Goal: Share content: Share content

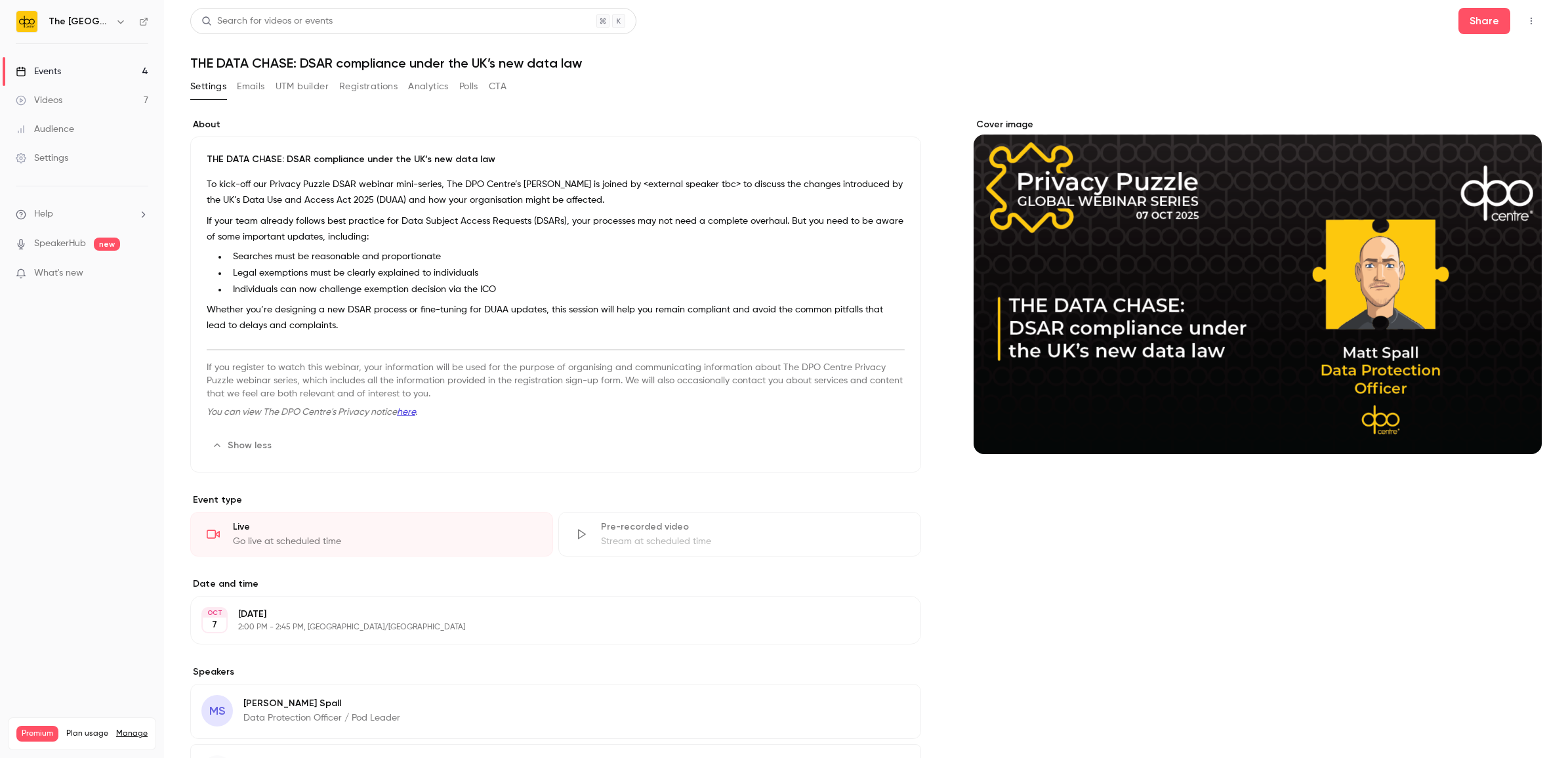
click at [38, 71] on div "Events" at bounding box center [38, 71] width 45 height 13
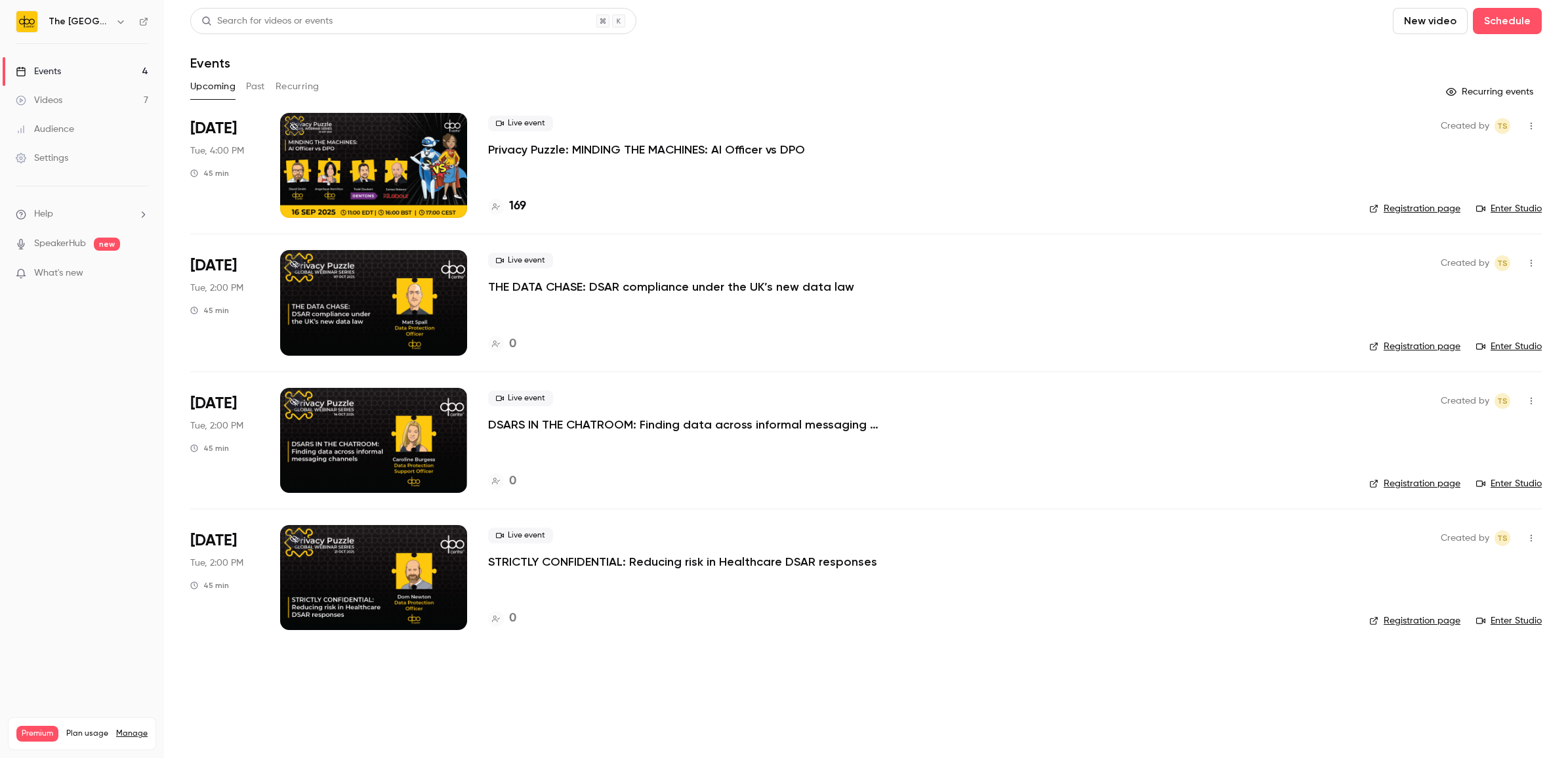
click at [549, 286] on p "THE DATA CHASE: DSAR compliance under the UK’s new data law" at bounding box center [671, 287] width 366 height 15
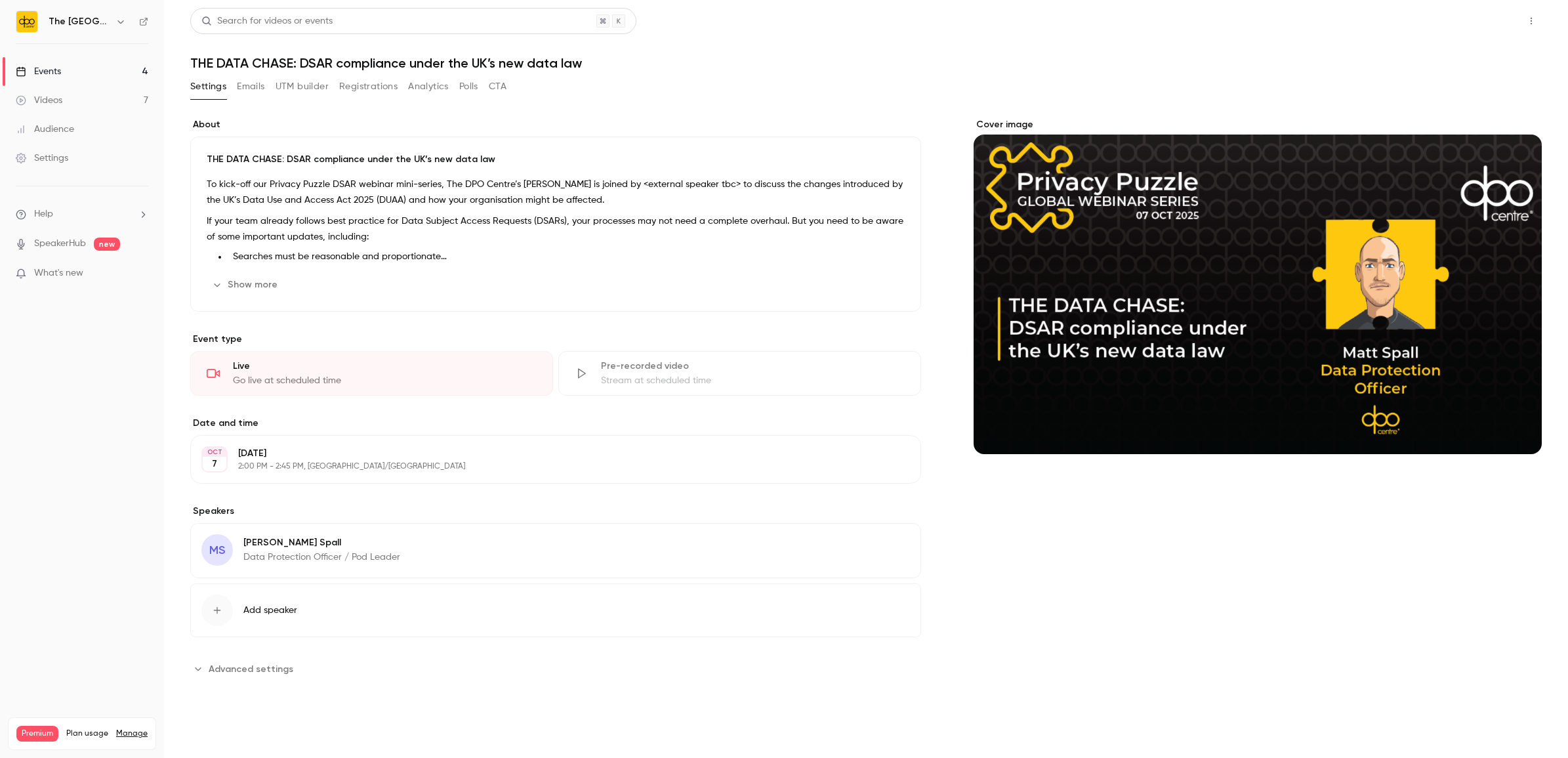
click at [1470, 23] on button "Share" at bounding box center [1484, 20] width 52 height 26
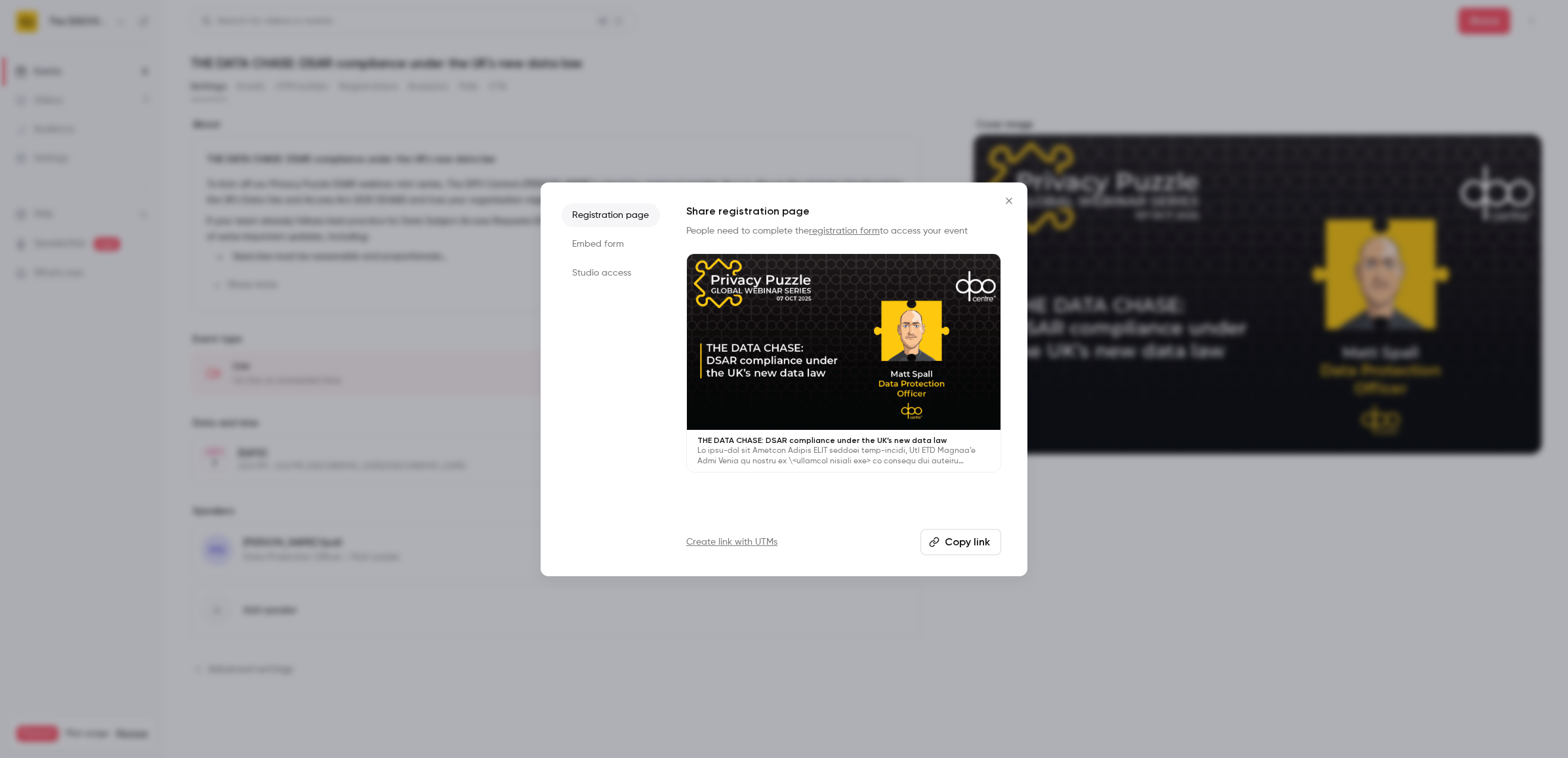
click at [576, 245] on li "Embed form" at bounding box center [610, 244] width 98 height 24
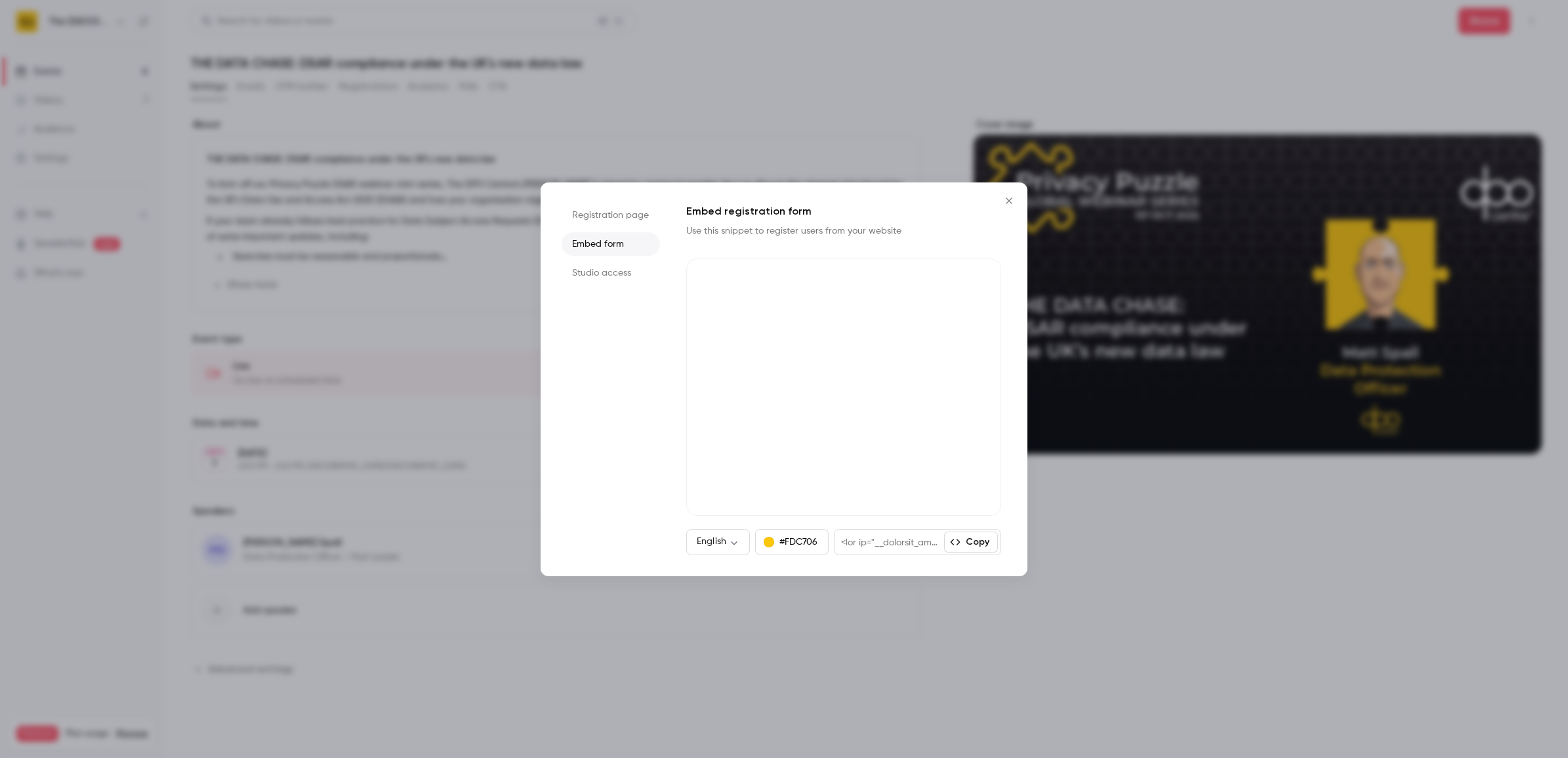
click at [594, 273] on li "Studio access" at bounding box center [610, 273] width 98 height 24
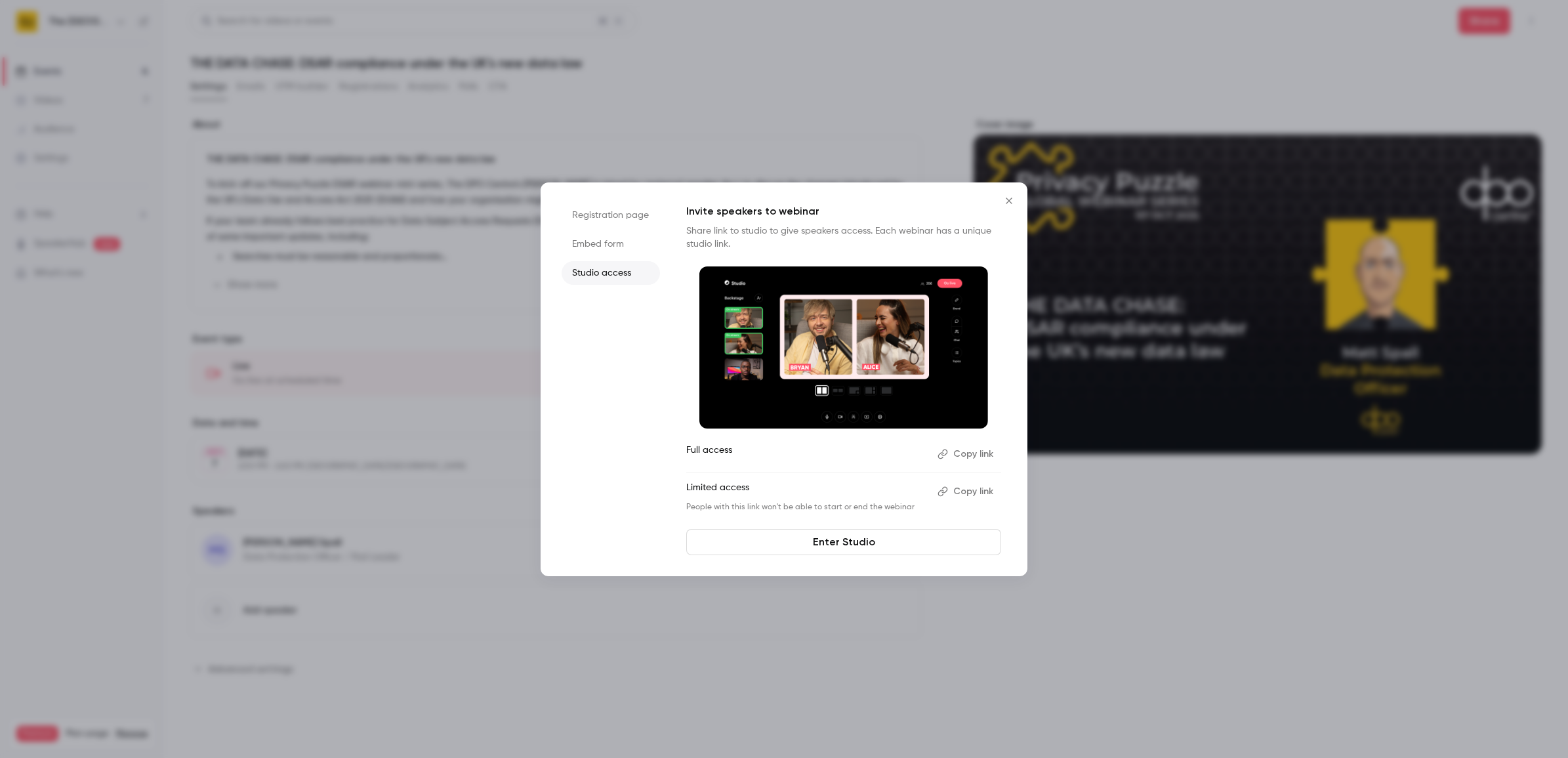
click at [953, 451] on button "Copy link" at bounding box center [966, 455] width 69 height 21
drag, startPoint x: 949, startPoint y: 497, endPoint x: 1438, endPoint y: 493, distance: 489.0
click at [949, 497] on button "Copy link" at bounding box center [966, 492] width 69 height 21
click at [1004, 205] on icon "Close" at bounding box center [1009, 200] width 15 height 11
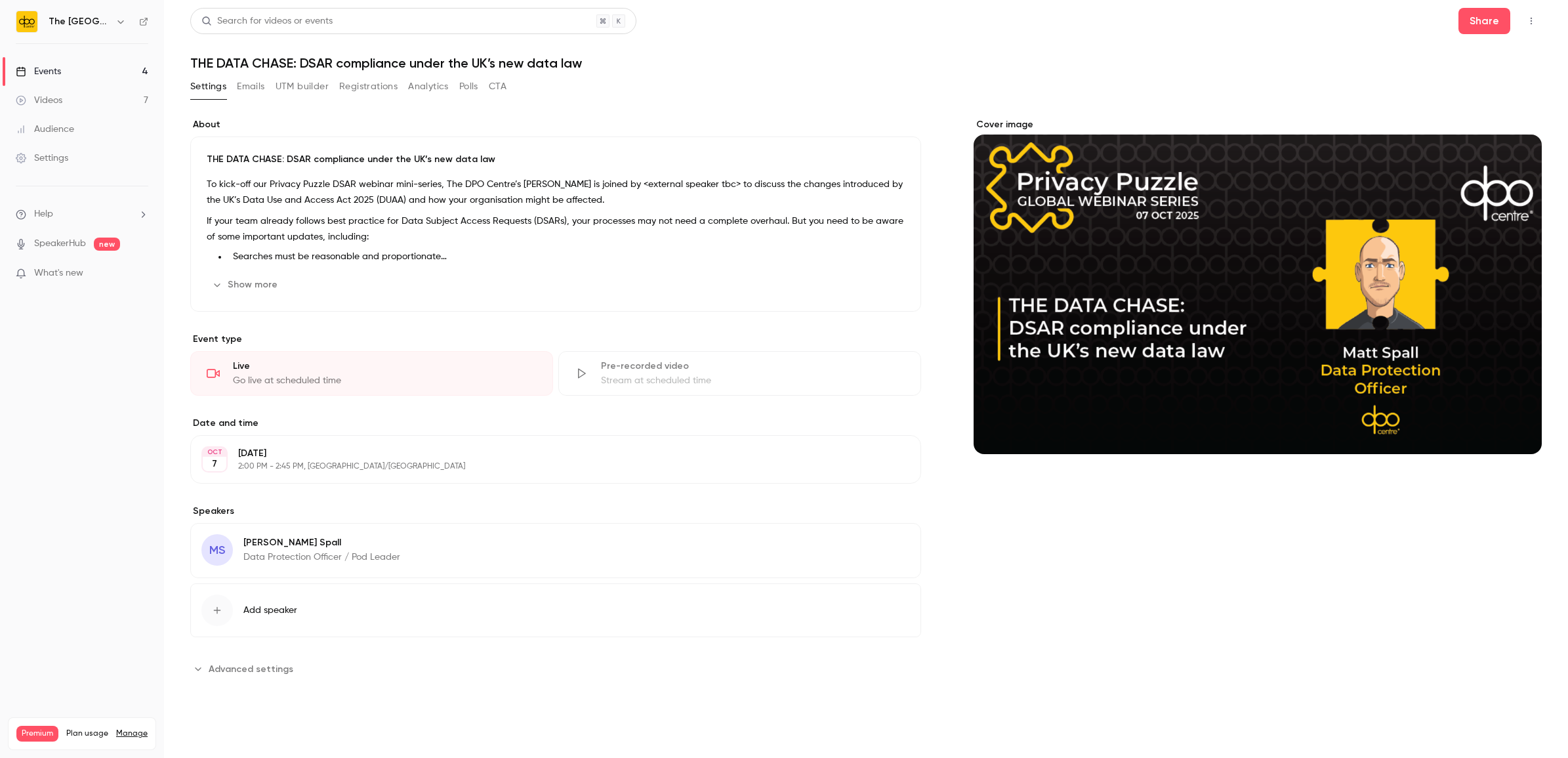
click at [65, 77] on link "Events 4" at bounding box center [82, 71] width 164 height 29
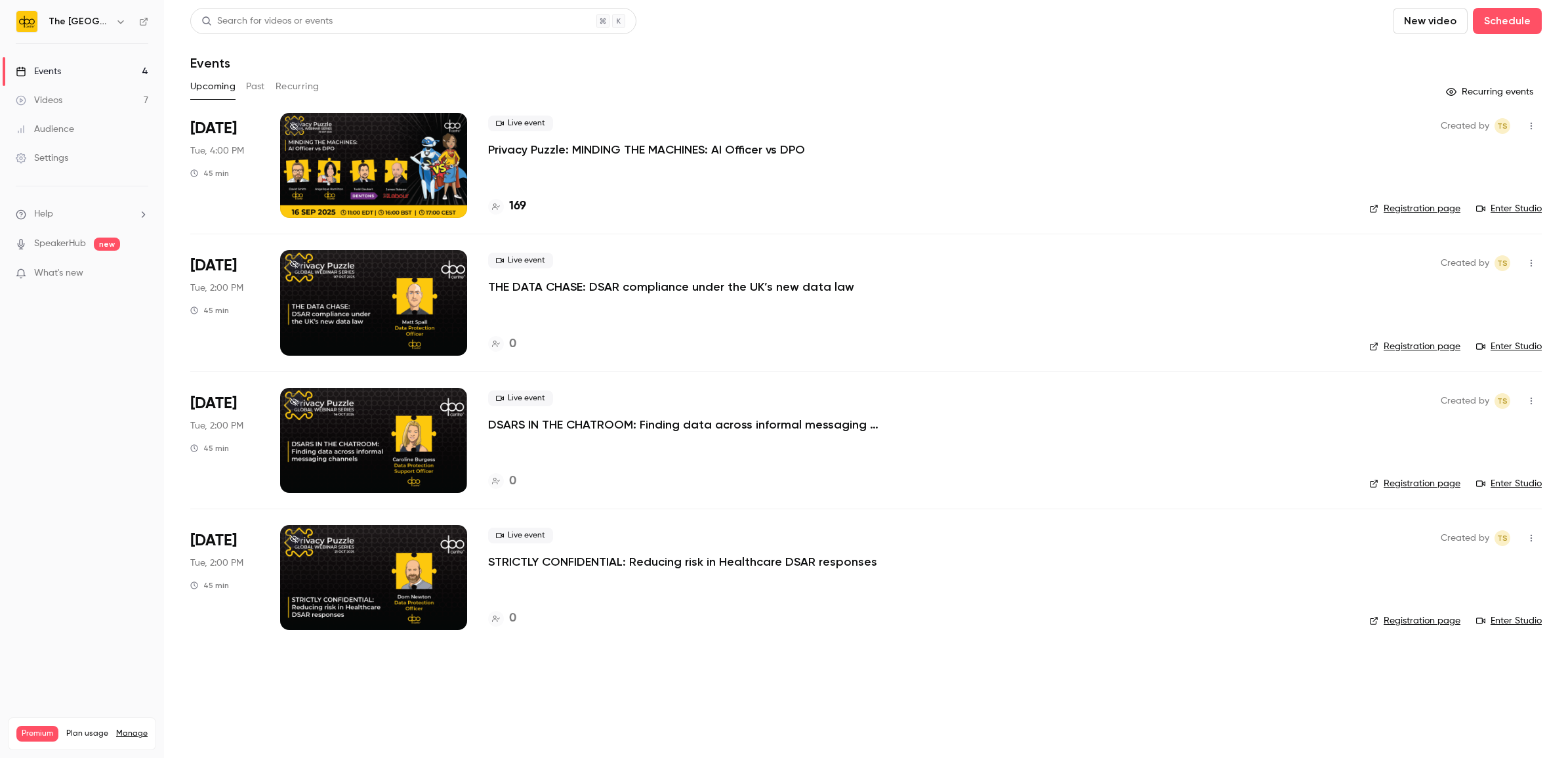
click at [322, 435] on div at bounding box center [373, 440] width 187 height 105
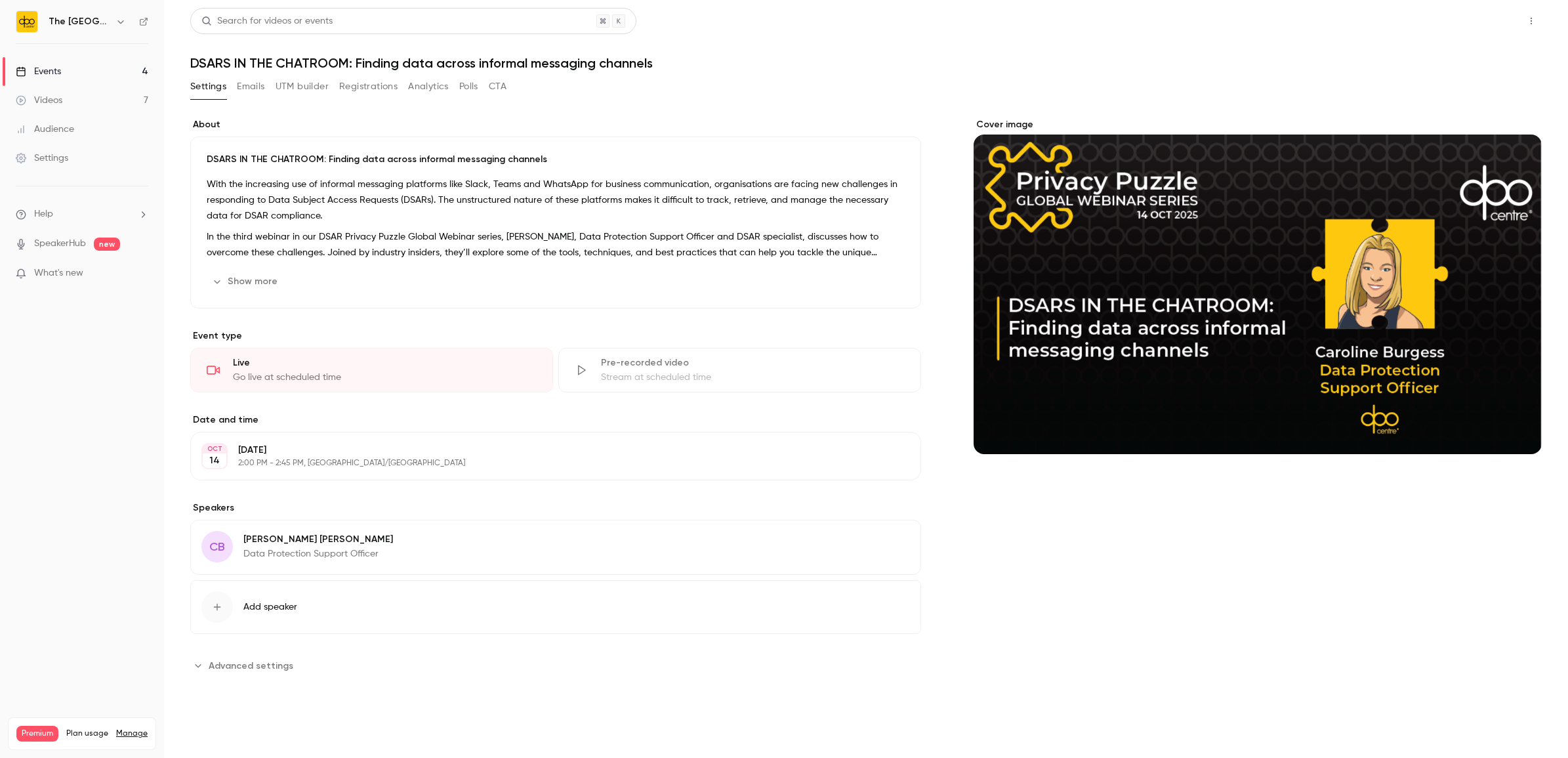
click at [1482, 24] on button "Share" at bounding box center [1484, 20] width 52 height 26
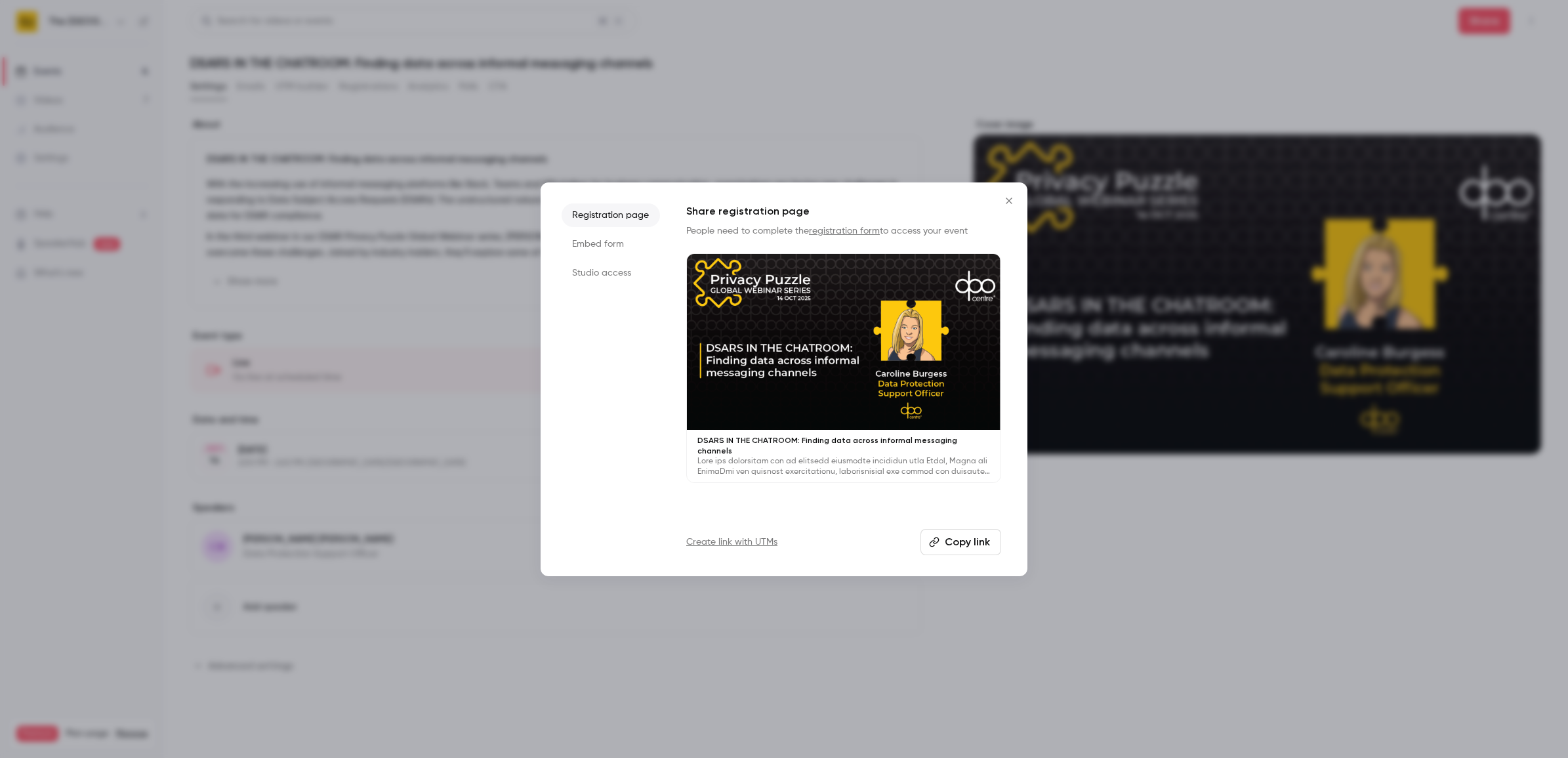
click at [612, 279] on li "Studio access" at bounding box center [610, 273] width 98 height 24
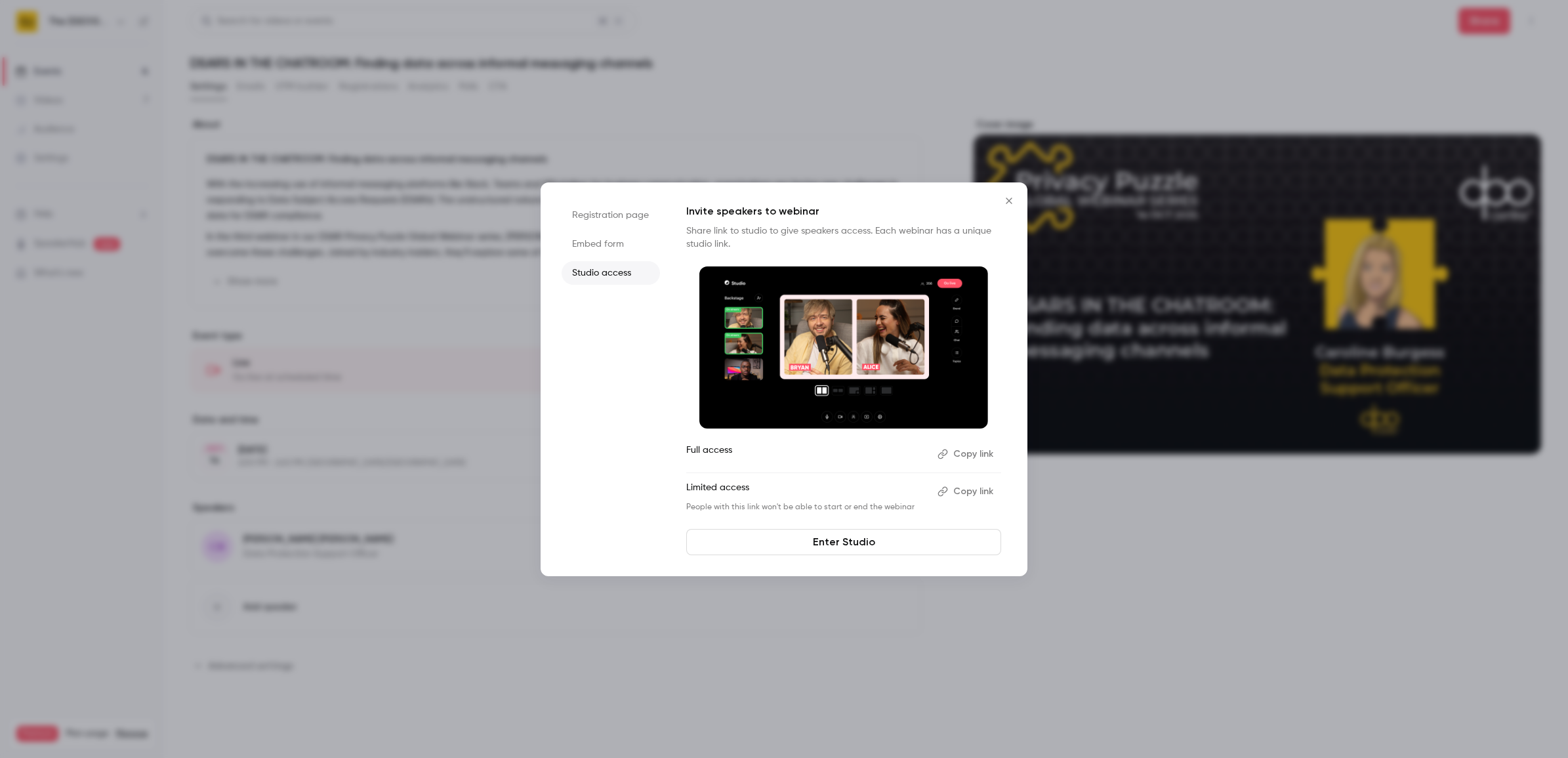
click at [941, 449] on icon "button" at bounding box center [942, 454] width 11 height 11
click at [969, 496] on button "Copy link" at bounding box center [966, 492] width 69 height 21
drag, startPoint x: 1011, startPoint y: 198, endPoint x: 1529, endPoint y: 389, distance: 552.1
click at [1011, 198] on icon "Close" at bounding box center [1009, 200] width 15 height 11
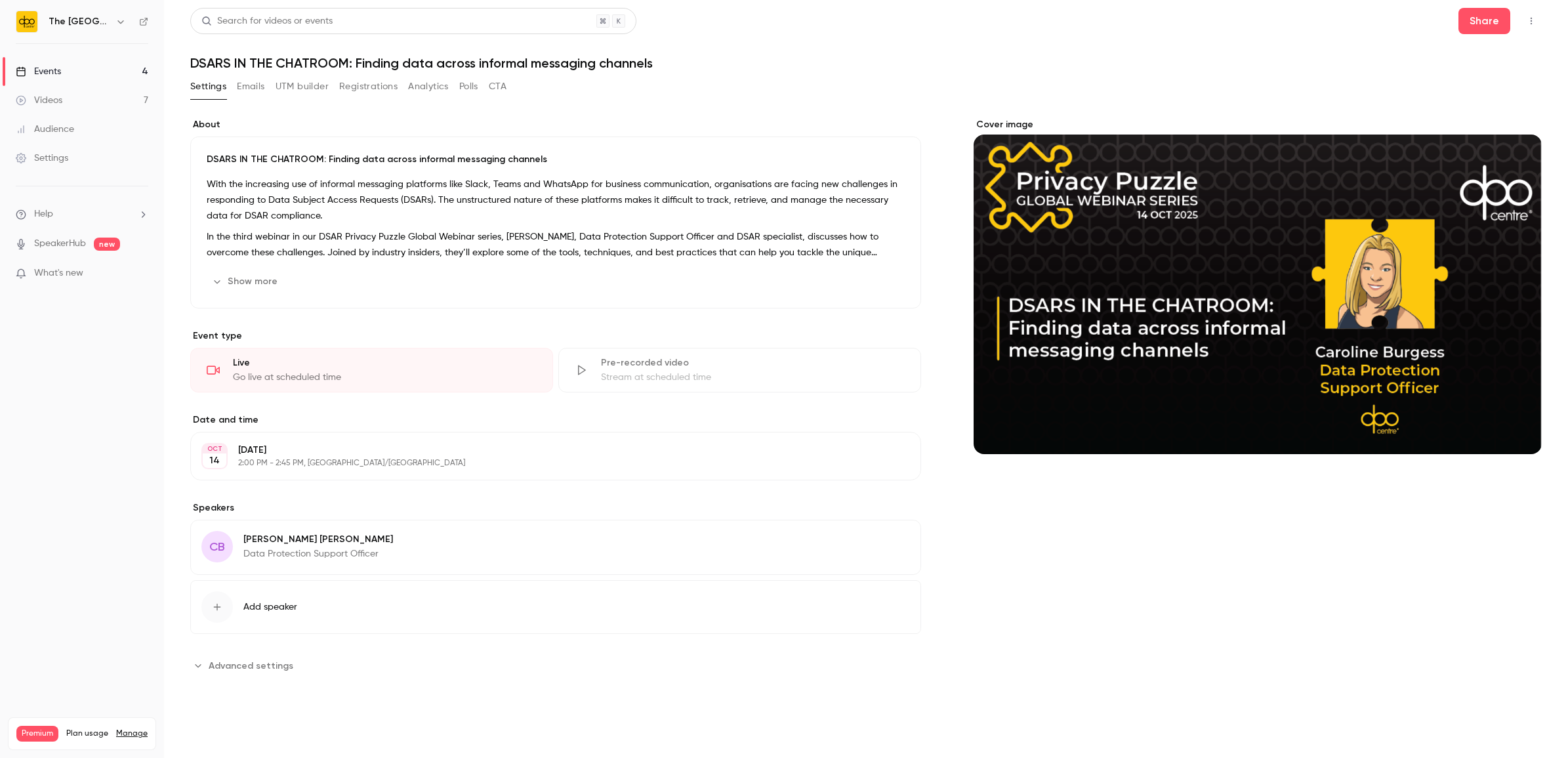
drag, startPoint x: 102, startPoint y: 70, endPoint x: 118, endPoint y: 86, distance: 22.6
click at [102, 70] on link "Events 4" at bounding box center [82, 71] width 164 height 29
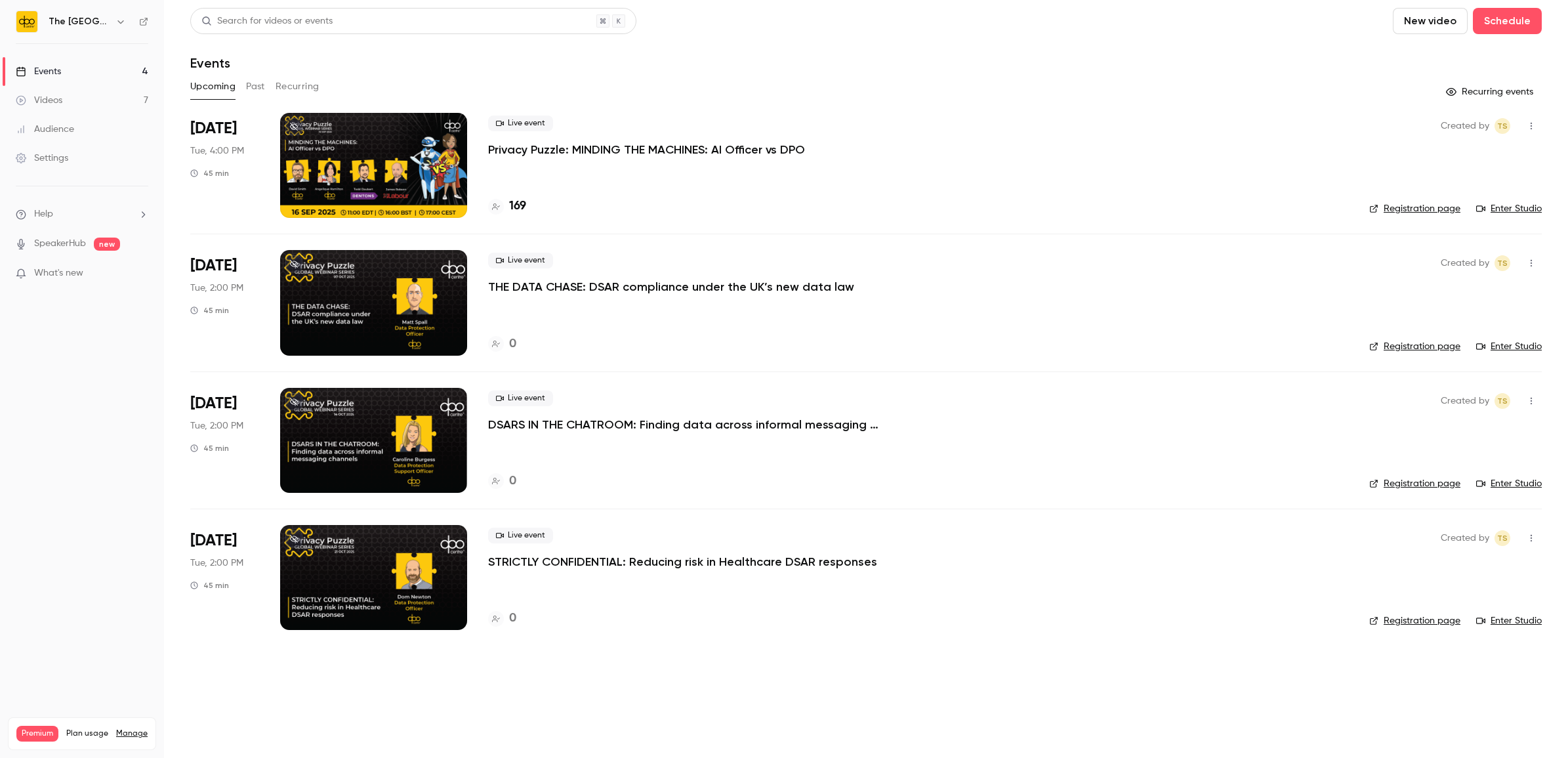
click at [373, 588] on div at bounding box center [373, 577] width 187 height 105
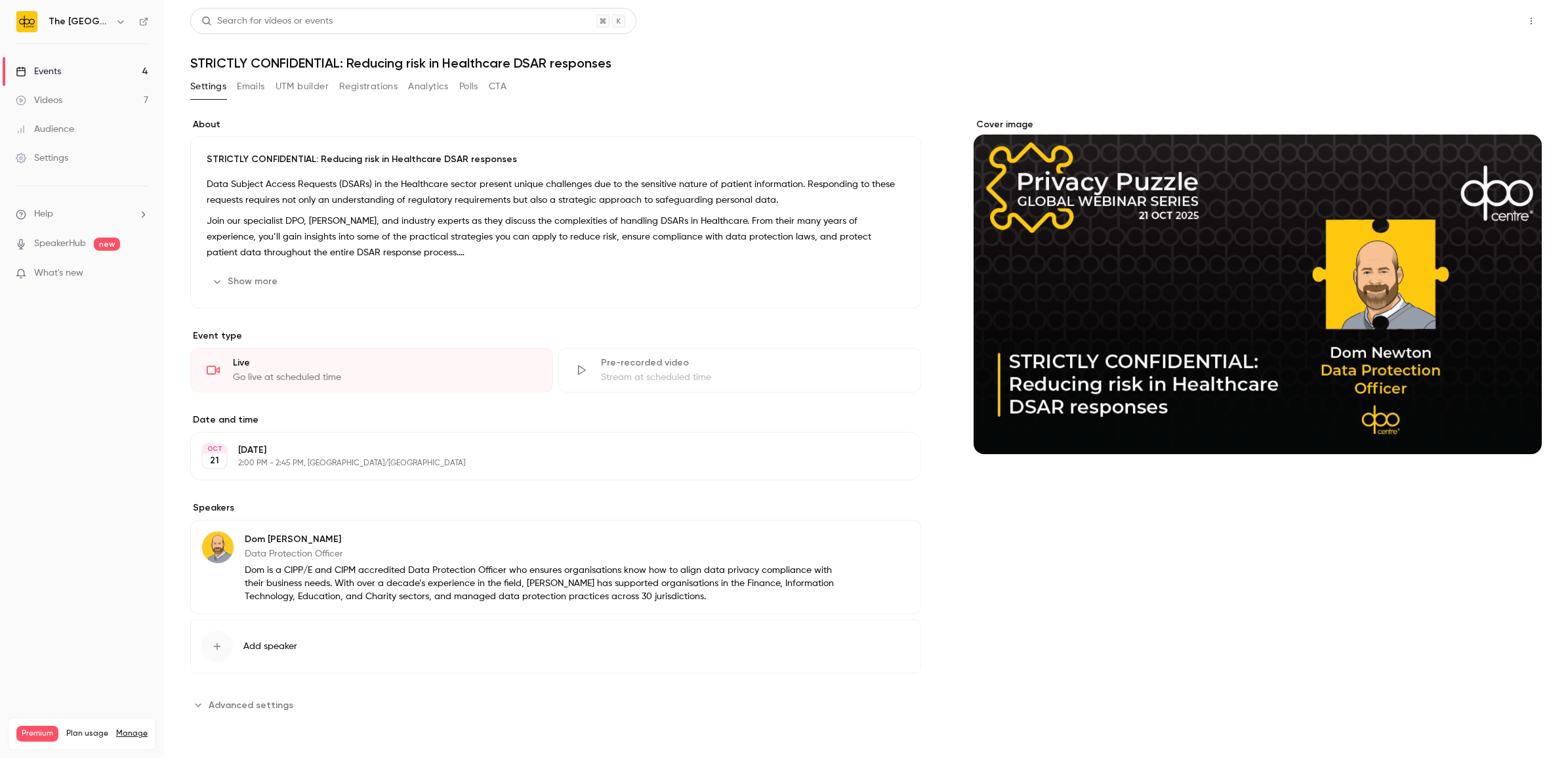
click at [1497, 19] on button "Share" at bounding box center [1484, 20] width 52 height 26
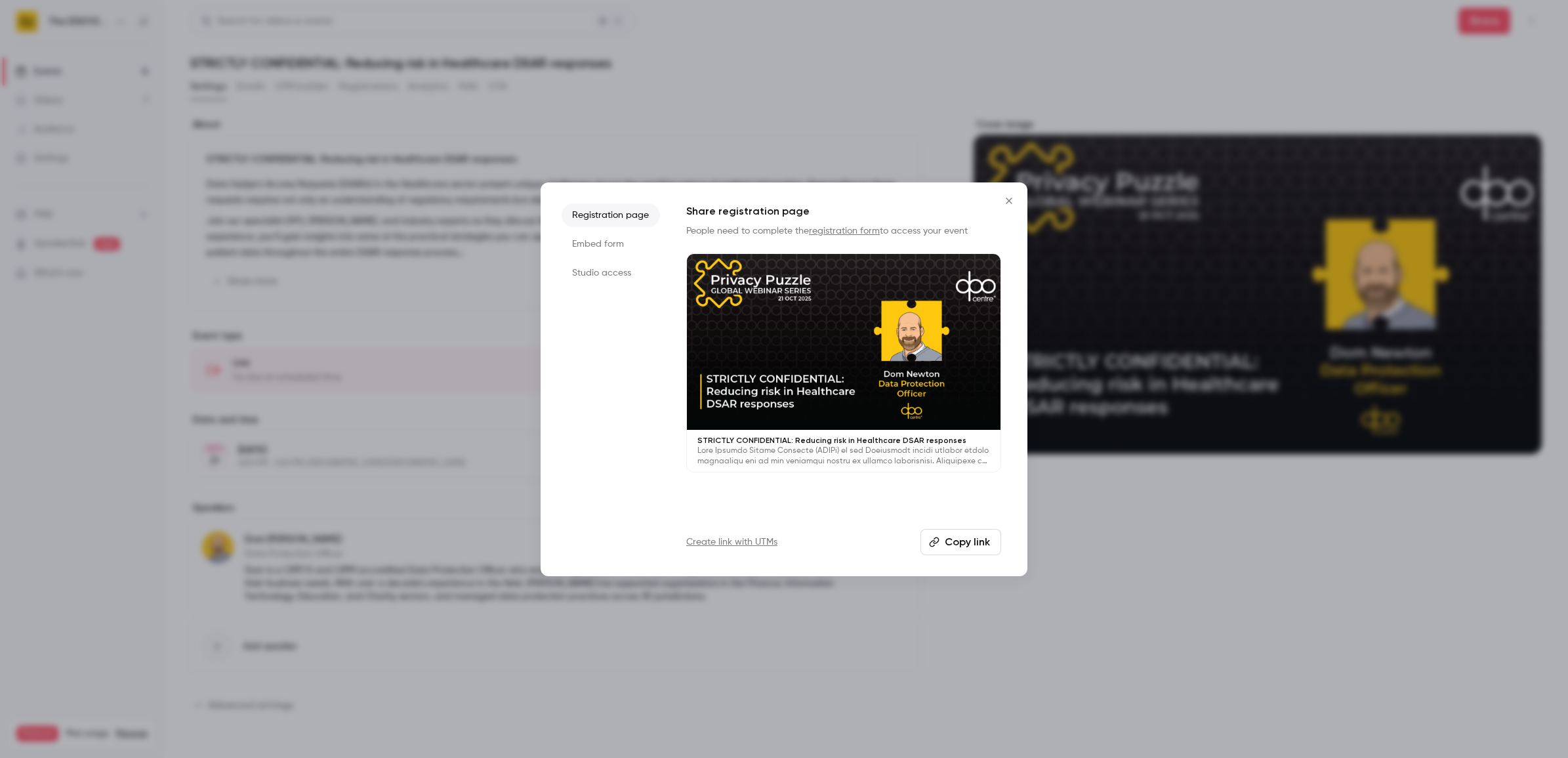
click at [606, 279] on li "Studio access" at bounding box center [610, 273] width 98 height 24
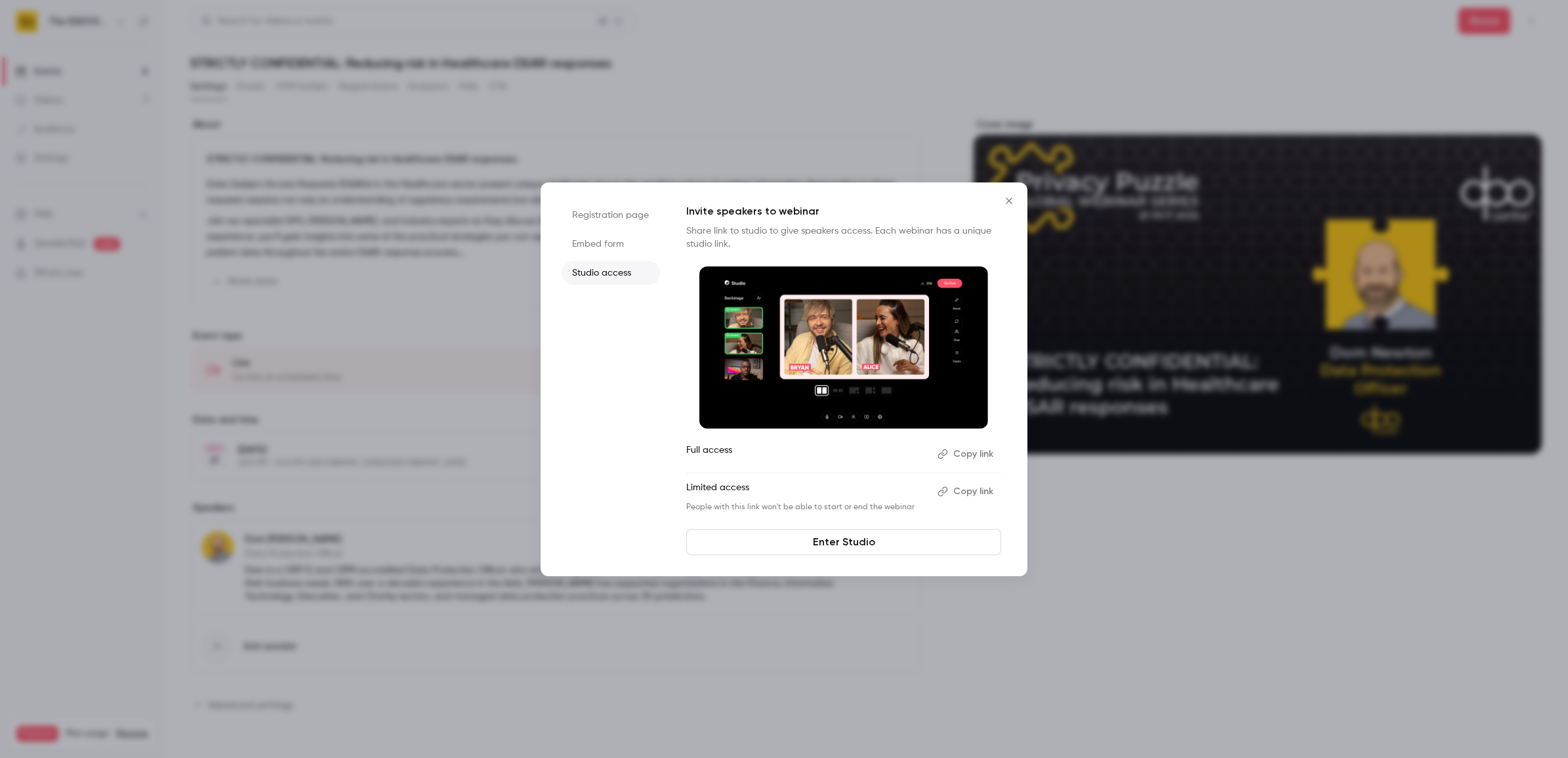
click at [956, 462] on button "Copy link" at bounding box center [966, 455] width 69 height 21
drag, startPoint x: 975, startPoint y: 497, endPoint x: 1259, endPoint y: 517, distance: 284.7
click at [975, 497] on button "Copy link" at bounding box center [966, 492] width 69 height 21
drag, startPoint x: 1005, startPoint y: 201, endPoint x: 1225, endPoint y: 354, distance: 268.0
click at [1005, 201] on icon "Close" at bounding box center [1009, 200] width 15 height 11
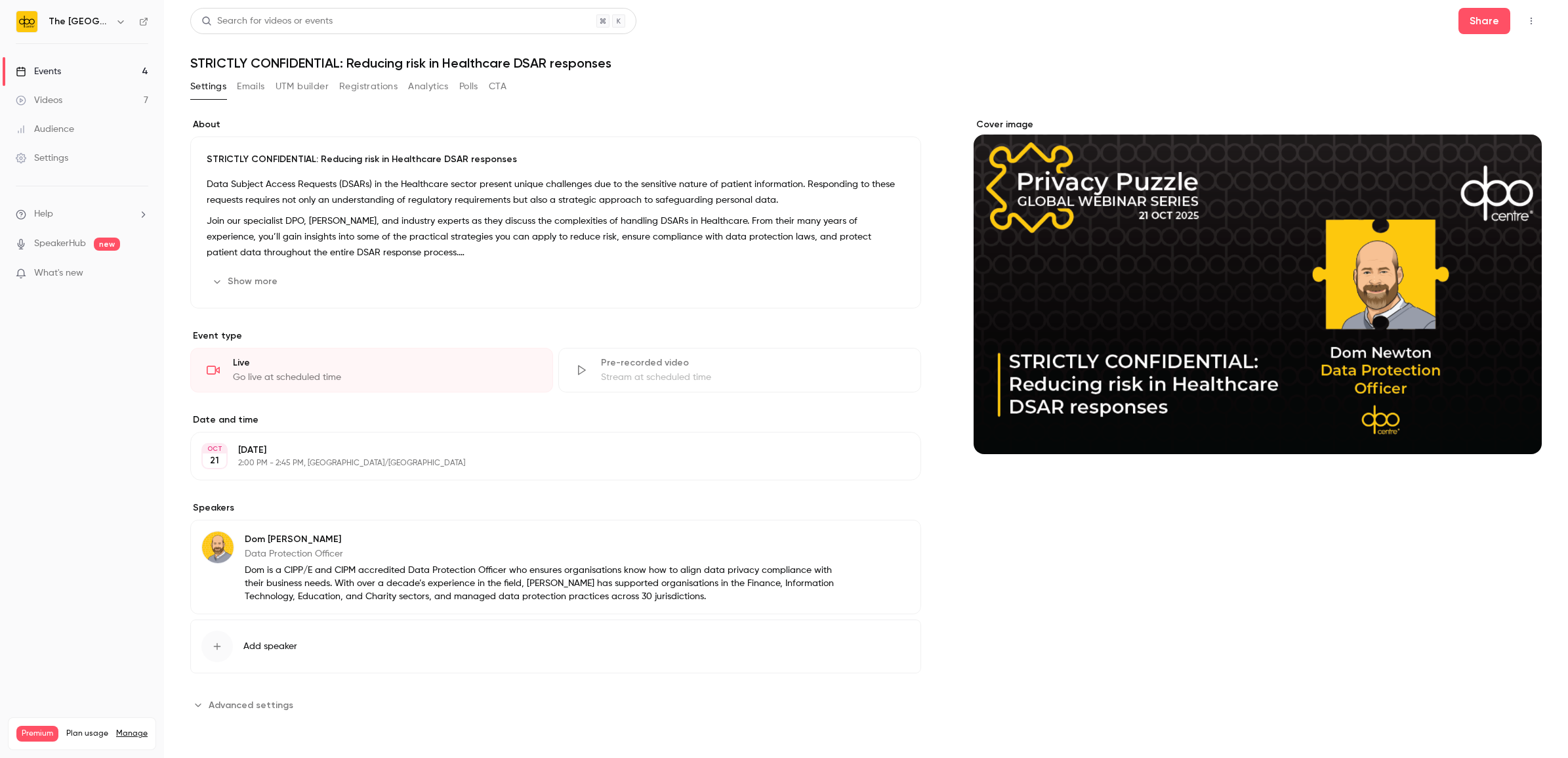
click at [102, 71] on link "Events 4" at bounding box center [82, 71] width 164 height 29
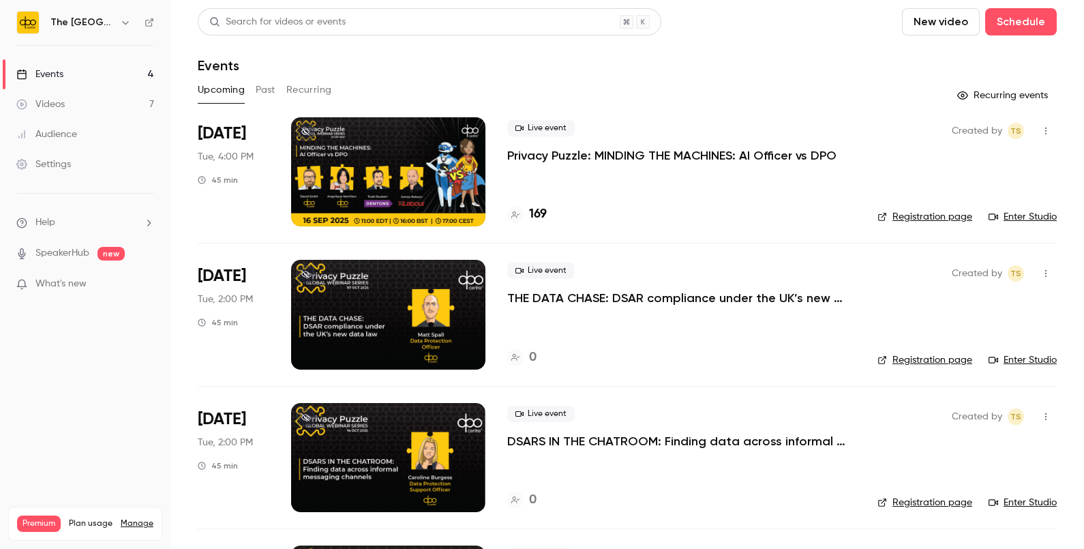
click at [536, 299] on p "THE DATA CHASE: DSAR compliance under the UK’s new data law" at bounding box center [681, 298] width 348 height 16
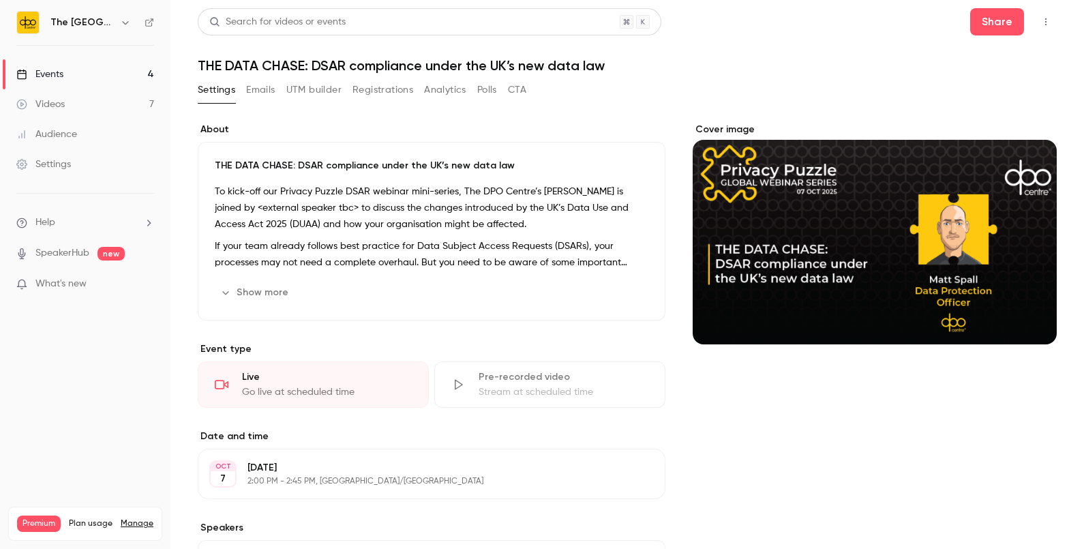
click at [242, 290] on button "Show more" at bounding box center [256, 292] width 82 height 22
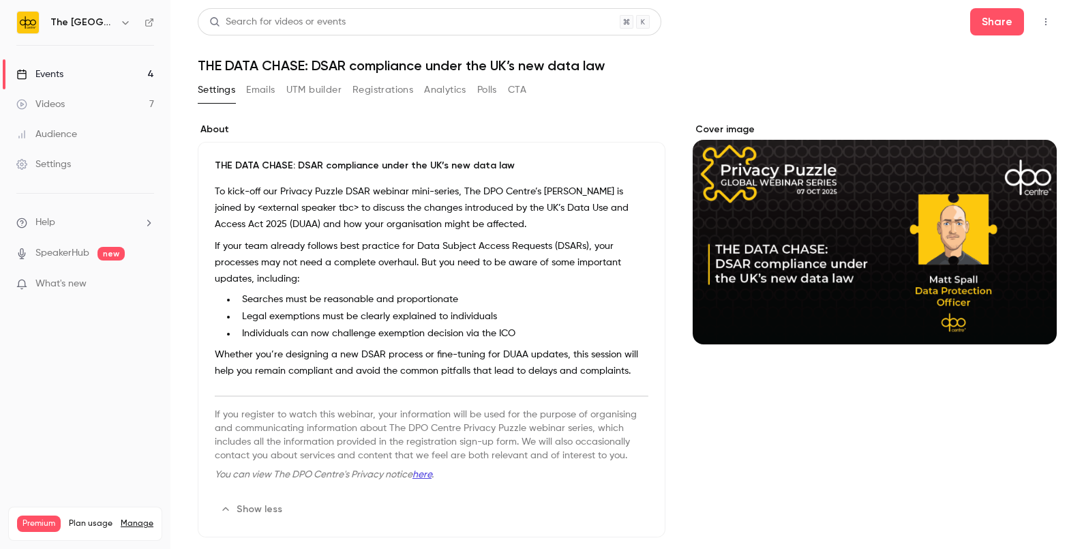
click at [443, 71] on h1 "THE DATA CHASE: DSAR compliance under the UK’s new data law" at bounding box center [627, 65] width 859 height 16
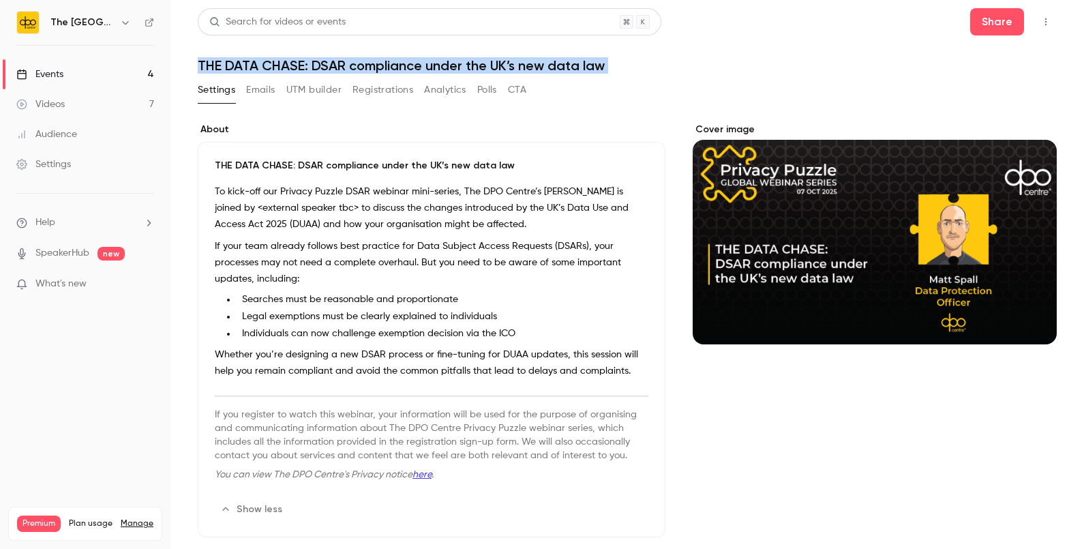
click at [443, 71] on h1 "THE DATA CHASE: DSAR compliance under the UK’s new data law" at bounding box center [627, 65] width 859 height 16
copy div "THE DATA CHASE: DSAR compliance under the UK’s new data law Settings Emails UTM…"
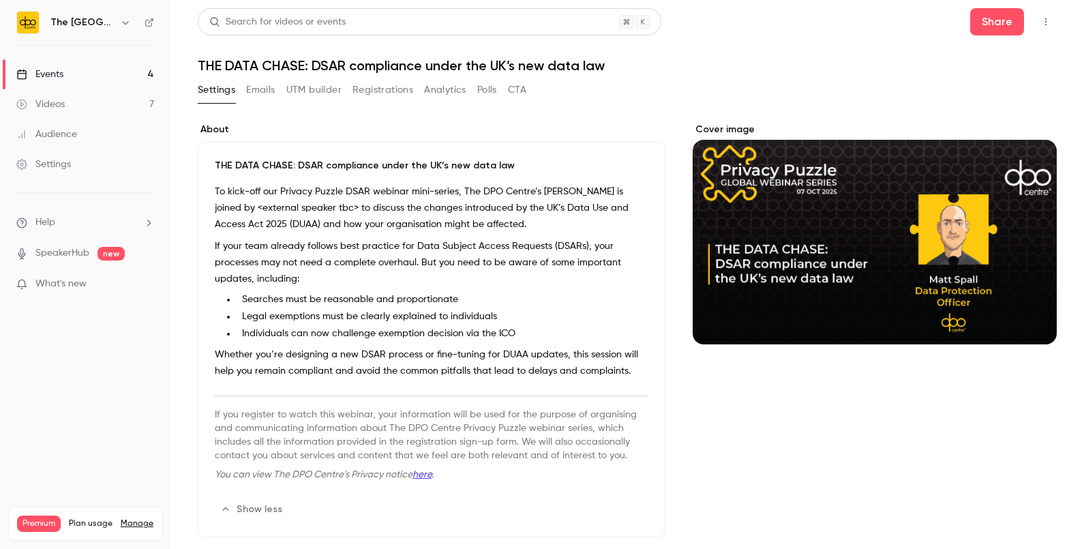
click at [395, 208] on p "To kick-off our Privacy Puzzle DSAR webinar mini-series, The DPO Centre’s [PERS…" at bounding box center [431, 207] width 433 height 49
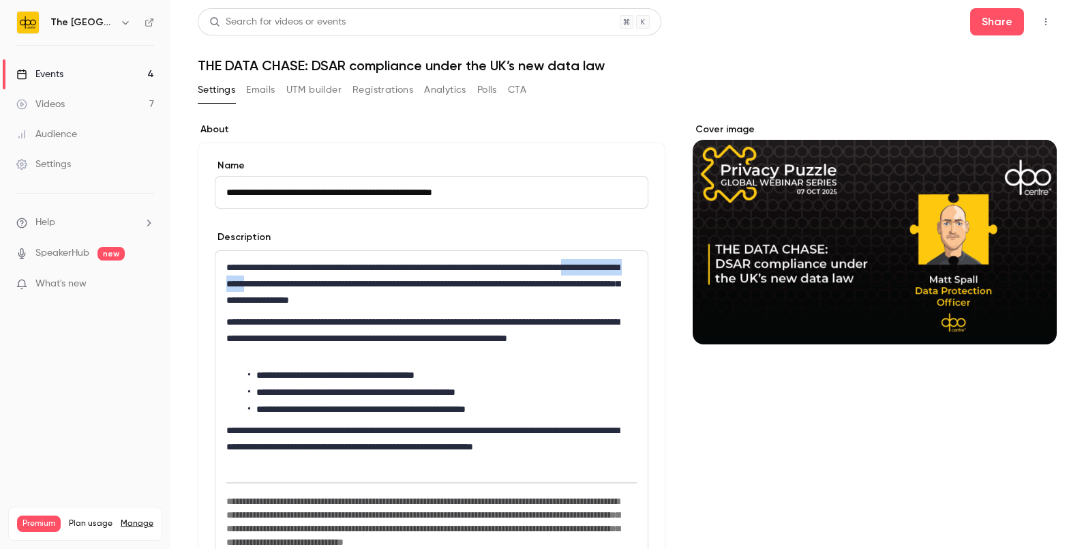
drag, startPoint x: 369, startPoint y: 279, endPoint x: 269, endPoint y: 285, distance: 100.3
click at [269, 285] on p "**********" at bounding box center [427, 283] width 403 height 49
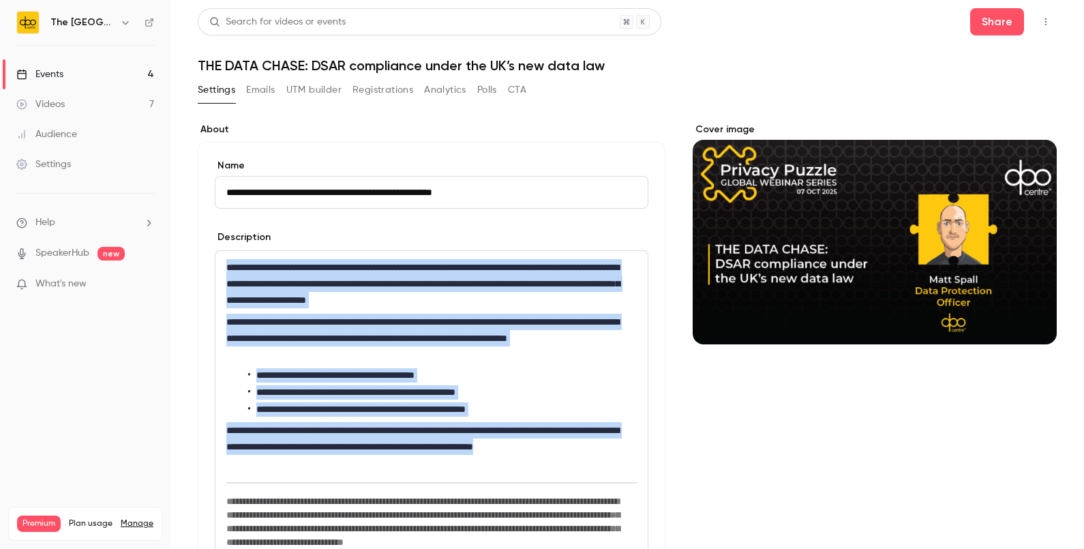
drag, startPoint x: 310, startPoint y: 470, endPoint x: 205, endPoint y: 266, distance: 229.2
click at [205, 266] on div "**********" at bounding box center [432, 402] width 468 height 521
click at [325, 92] on button "UTM builder" at bounding box center [313, 90] width 55 height 22
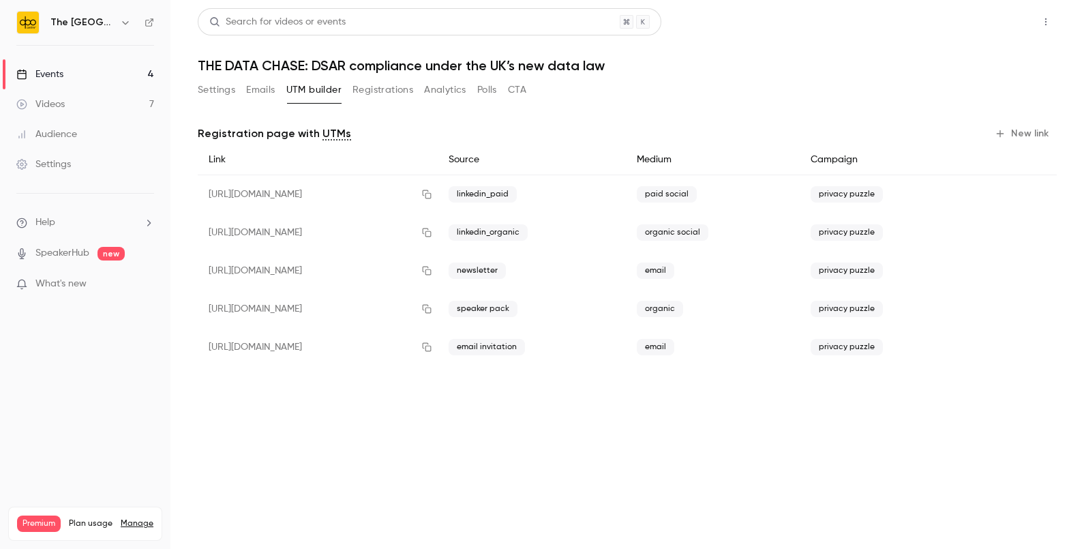
click at [1007, 24] on button "Share" at bounding box center [997, 21] width 54 height 27
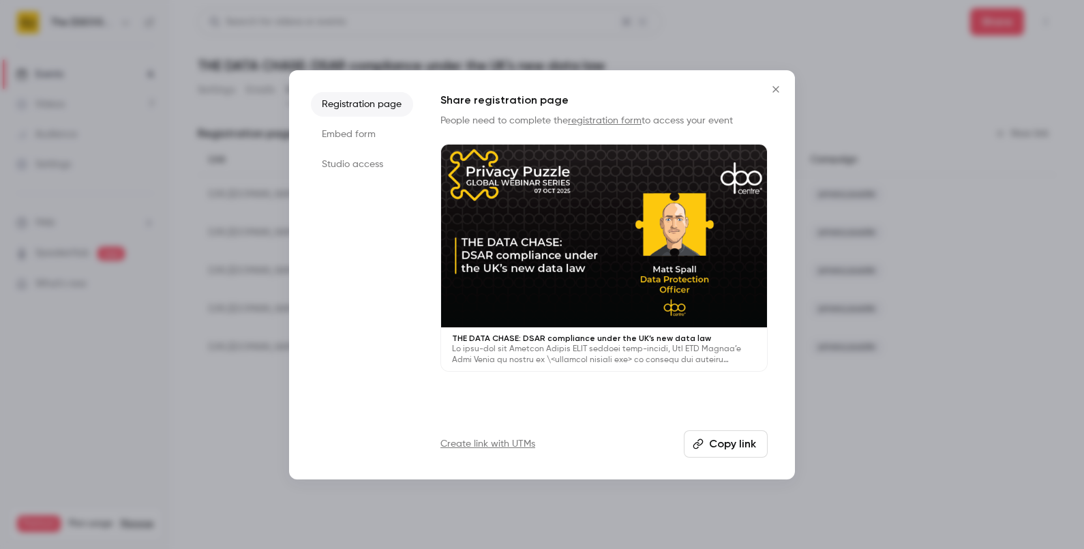
drag, startPoint x: 767, startPoint y: 91, endPoint x: 818, endPoint y: 100, distance: 51.9
click at [767, 91] on button "Close" at bounding box center [775, 89] width 27 height 27
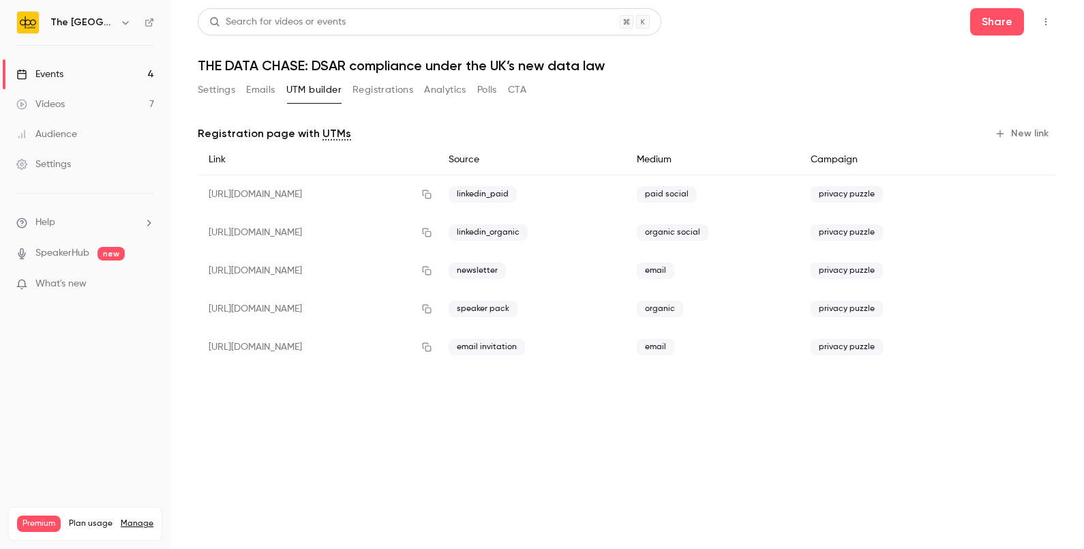
click at [1020, 128] on button "New link" at bounding box center [1022, 134] width 67 height 22
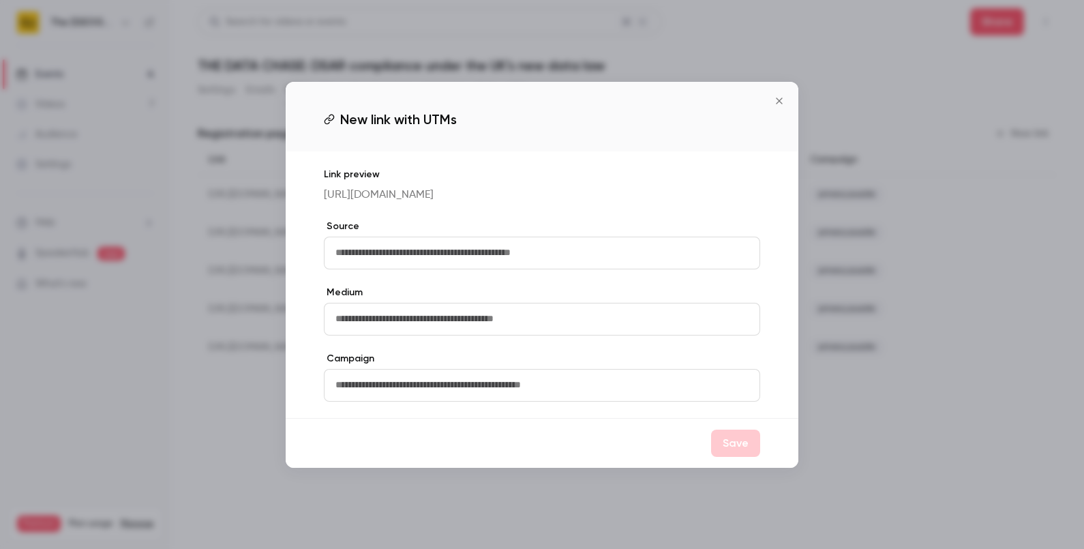
click at [344, 266] on input "text" at bounding box center [542, 252] width 436 height 33
click at [380, 325] on input "text" at bounding box center [542, 319] width 436 height 33
click at [351, 299] on label "Medium" at bounding box center [542, 293] width 436 height 14
drag, startPoint x: 470, startPoint y: 245, endPoint x: 303, endPoint y: 228, distance: 167.2
click at [303, 228] on div "Link preview [URL][DOMAIN_NAME] Source ******* Medium Campaign" at bounding box center [542, 284] width 512 height 266
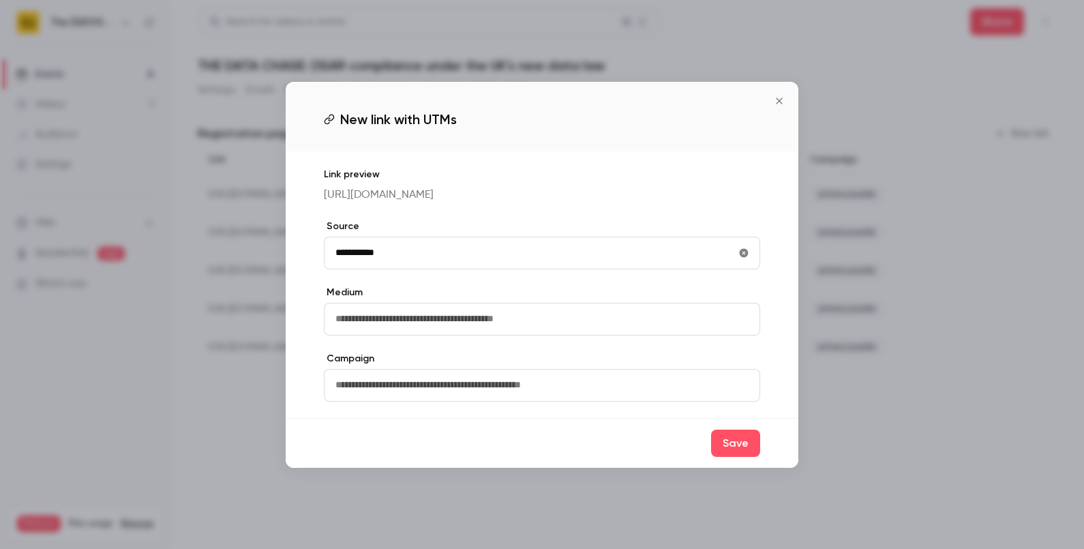
type input "**********"
click at [361, 335] on input "text" at bounding box center [542, 319] width 436 height 33
type input "*******"
click at [376, 365] on label "Campaign" at bounding box center [542, 359] width 436 height 14
click at [375, 395] on input "text" at bounding box center [542, 385] width 436 height 33
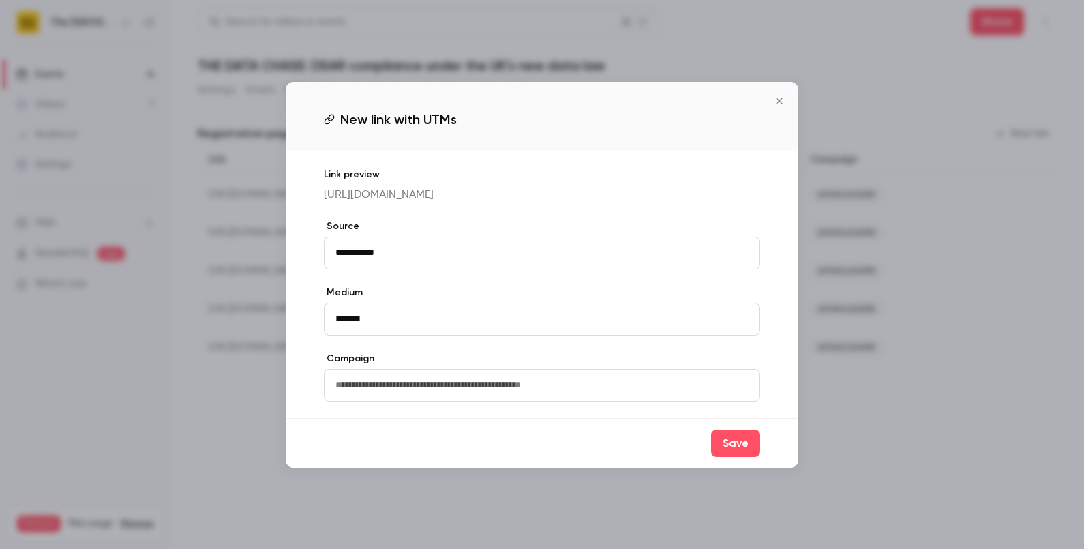
type input "**********"
click at [732, 448] on button "Save" at bounding box center [735, 442] width 49 height 27
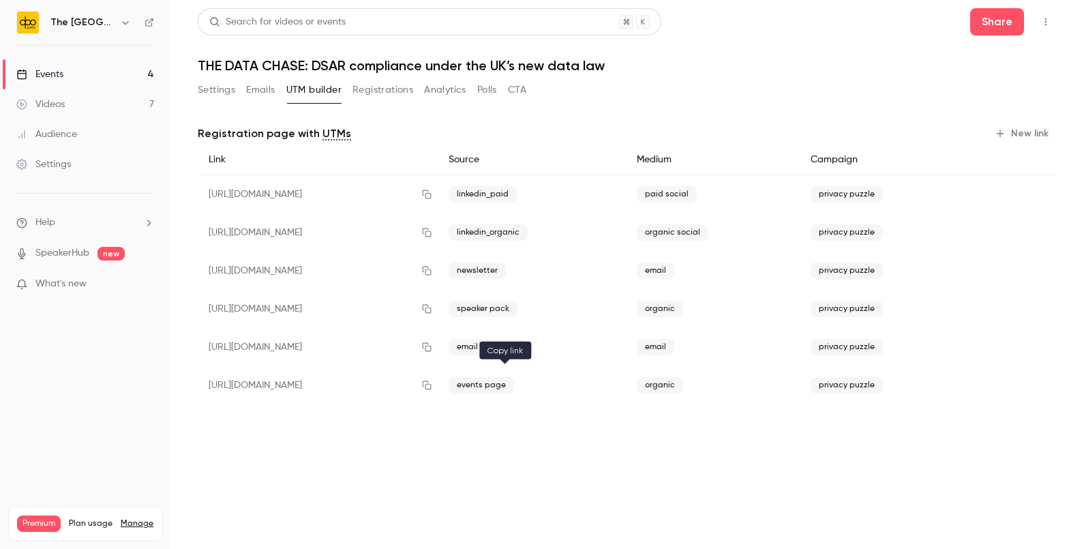
click at [431, 384] on icon "button" at bounding box center [427, 385] width 9 height 9
click at [221, 84] on button "Settings" at bounding box center [216, 90] width 37 height 22
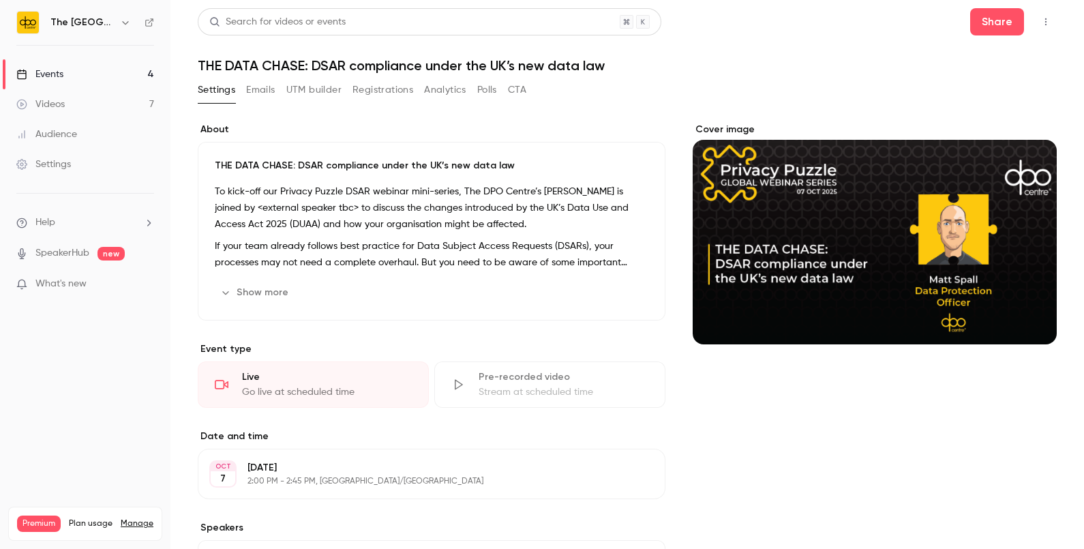
click at [331, 70] on h1 "THE DATA CHASE: DSAR compliance under the UK’s new data law" at bounding box center [627, 65] width 859 height 16
drag, startPoint x: 306, startPoint y: 67, endPoint x: 177, endPoint y: 64, distance: 128.8
click at [177, 64] on main "Search for videos or events Share THE DATA CHASE: DSAR compliance under the UK’…" at bounding box center [626, 274] width 913 height 549
copy h1 "THE DATA CHASE:"
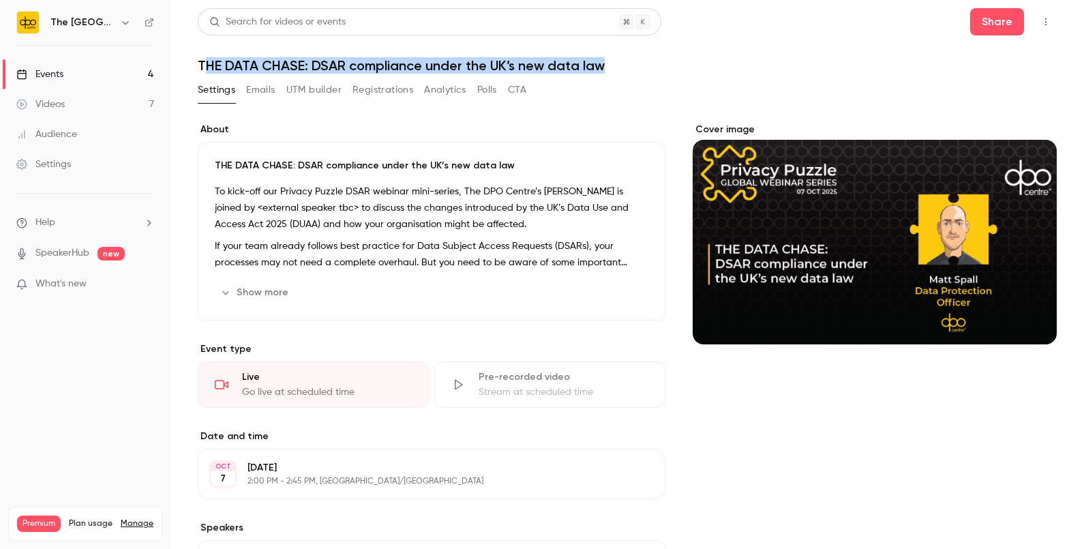
drag, startPoint x: 600, startPoint y: 63, endPoint x: 201, endPoint y: 61, distance: 398.7
click at [201, 61] on h1 "THE DATA CHASE: DSAR compliance under the UK’s new data law" at bounding box center [627, 65] width 859 height 16
copy h1 "HE DATA CHASE: DSAR compliance under the UK’s new data law"
